Goal: Task Accomplishment & Management: Complete application form

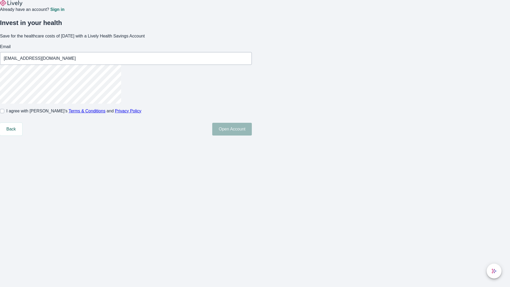
click at [4, 113] on input "I agree with Lively’s Terms & Conditions and Privacy Policy" at bounding box center [2, 111] width 4 height 4
checkbox input "true"
click at [252, 135] on button "Open Account" at bounding box center [232, 129] width 40 height 13
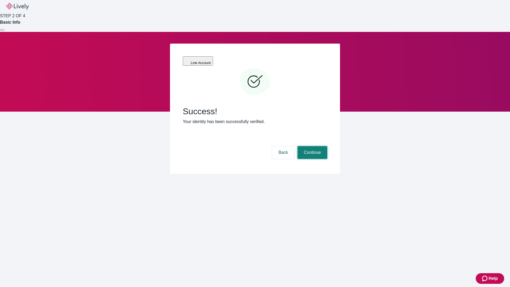
click at [311, 146] on button "Continue" at bounding box center [312, 152] width 30 height 13
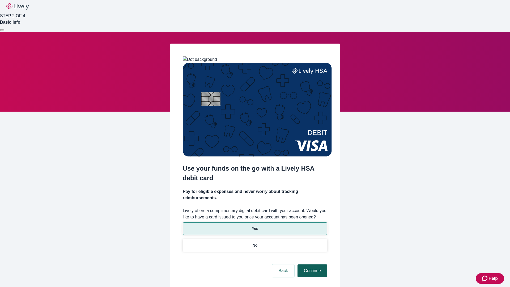
click at [255, 242] on p "No" at bounding box center [254, 245] width 5 height 6
click at [311, 264] on button "Continue" at bounding box center [312, 270] width 30 height 13
